Goal: Navigation & Orientation: Find specific page/section

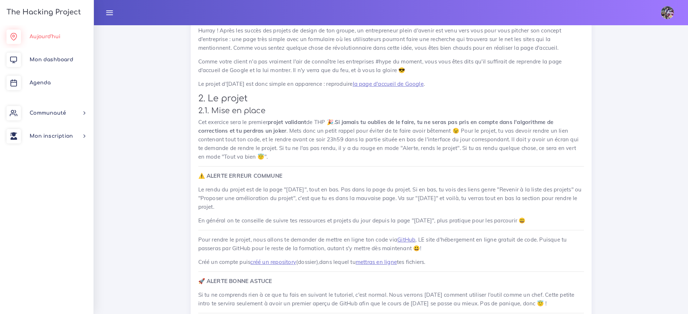
click at [49, 40] on link "Aujourd'hui" at bounding box center [46, 36] width 93 height 23
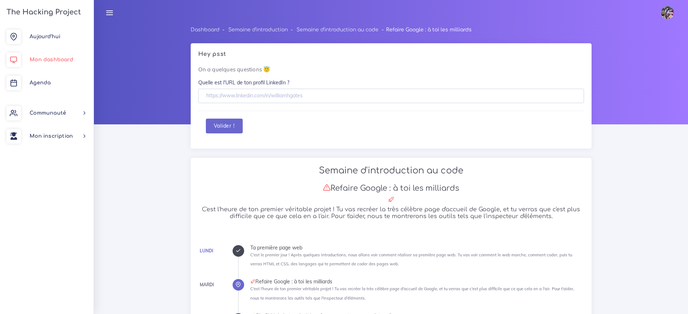
click at [60, 61] on span "Mon dashboard" at bounding box center [52, 59] width 44 height 5
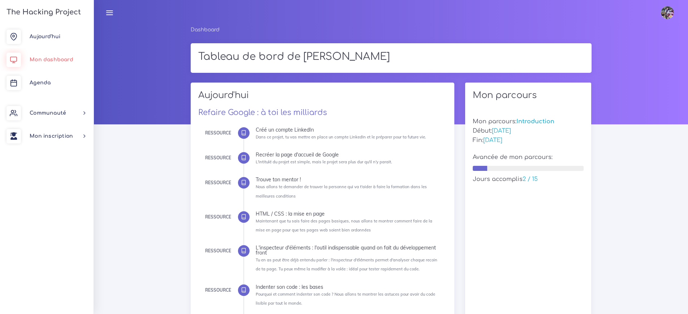
click at [57, 55] on link "Mon dashboard" at bounding box center [46, 59] width 93 height 23
drag, startPoint x: 0, startPoint y: 0, endPoint x: 52, endPoint y: 39, distance: 65.5
click at [52, 39] on link "Aujourd'hui" at bounding box center [46, 36] width 93 height 23
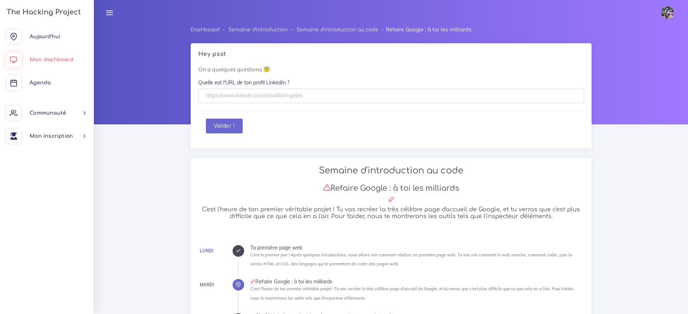
click at [55, 56] on link "Mon dashboard" at bounding box center [46, 59] width 93 height 23
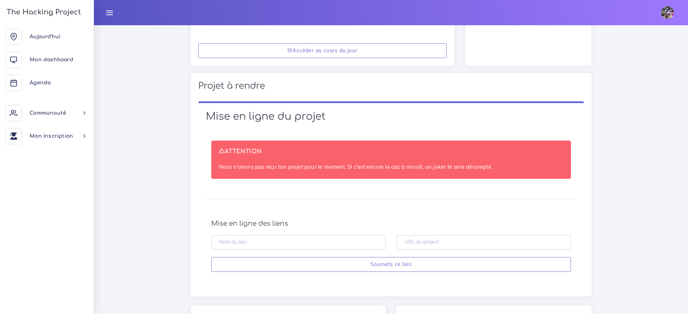
scroll to position [323, 0]
click at [28, 60] on link "Mon dashboard" at bounding box center [46, 59] width 93 height 23
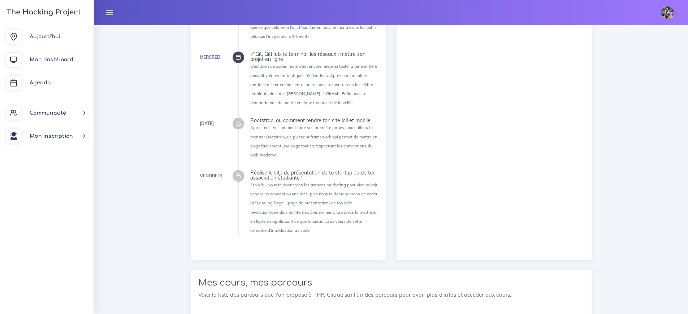
scroll to position [825, 0]
click at [241, 53] on div at bounding box center [238, 58] width 12 height 12
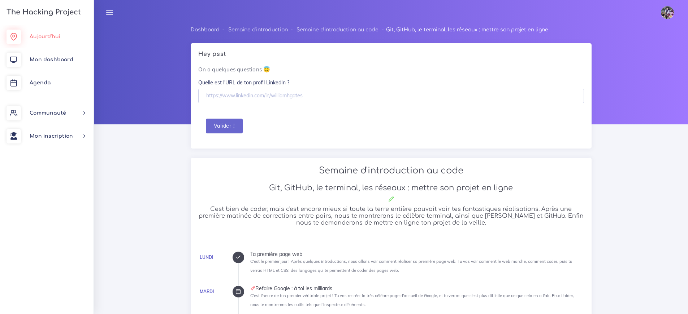
click at [58, 39] on span "Aujourd'hui" at bounding box center [45, 36] width 31 height 5
